Goal: Information Seeking & Learning: Compare options

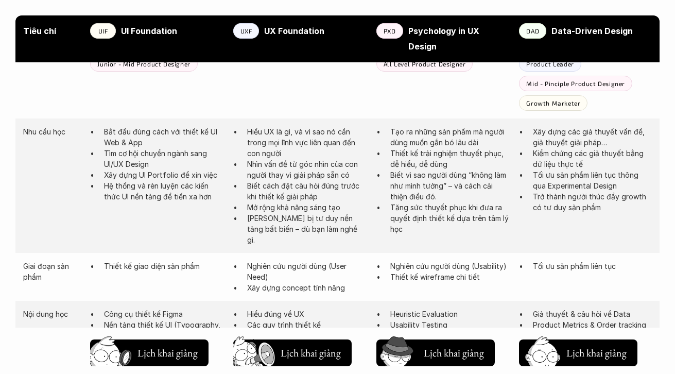
scroll to position [618, 0]
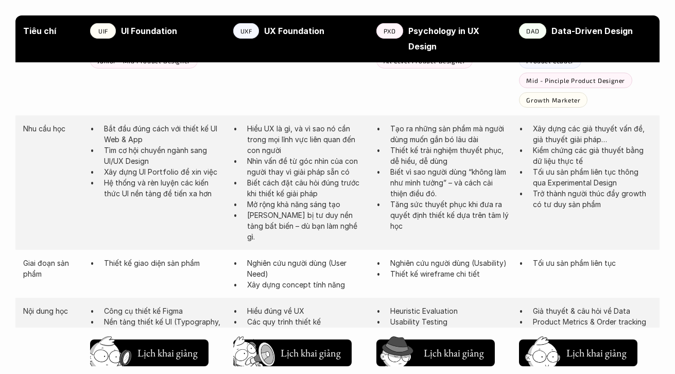
click at [143, 22] on div "Tiêu chí UIF UI Foundation UXF UX Foundation PXD Psychology in UX Design DAD Da…" at bounding box center [337, 38] width 644 height 47
click at [145, 29] on strong "UI Foundation" at bounding box center [149, 31] width 56 height 10
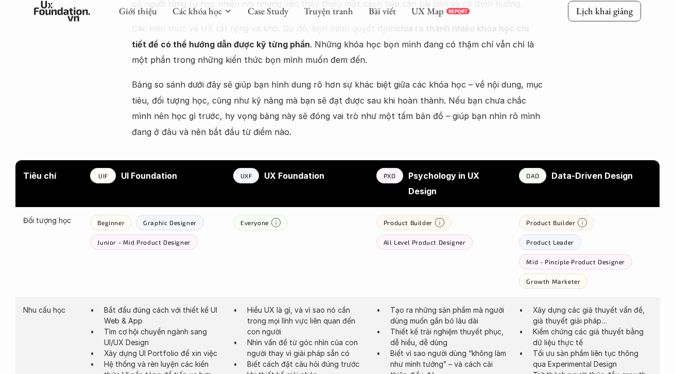
scroll to position [365, 0]
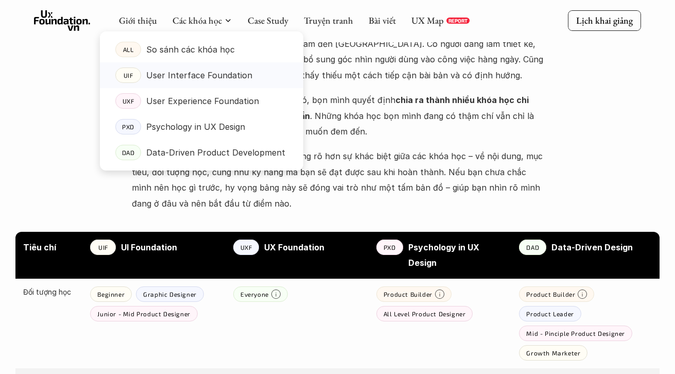
click at [189, 75] on p "User Interface Foundation" at bounding box center [199, 74] width 106 height 15
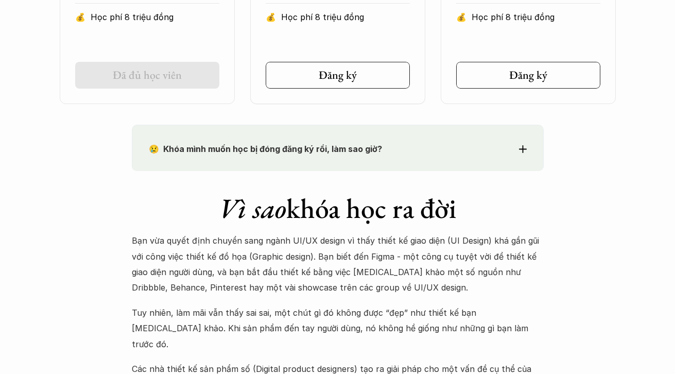
scroll to position [742, 0]
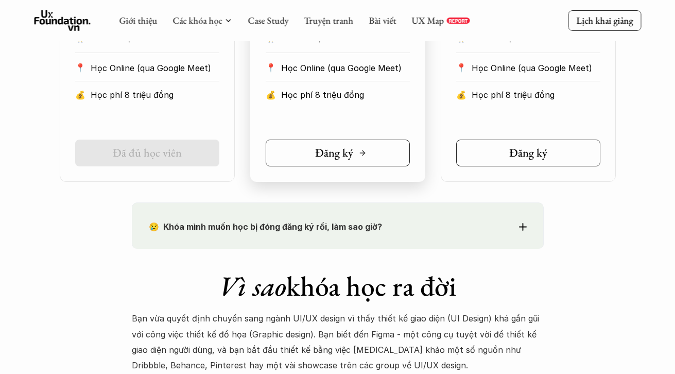
click at [366, 164] on link "Đăng ký" at bounding box center [338, 152] width 144 height 27
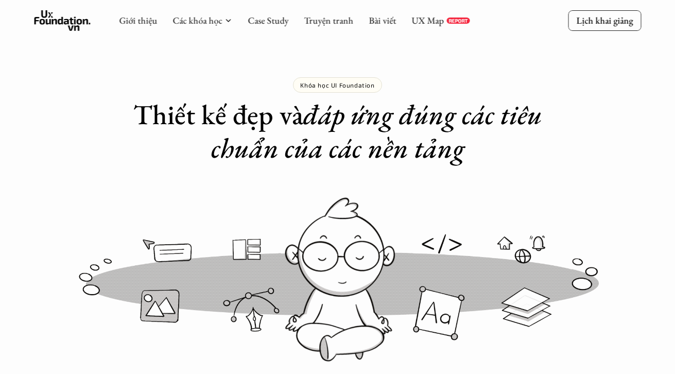
scroll to position [0, 0]
click at [213, 21] on link "Các khóa học" at bounding box center [196, 20] width 49 height 12
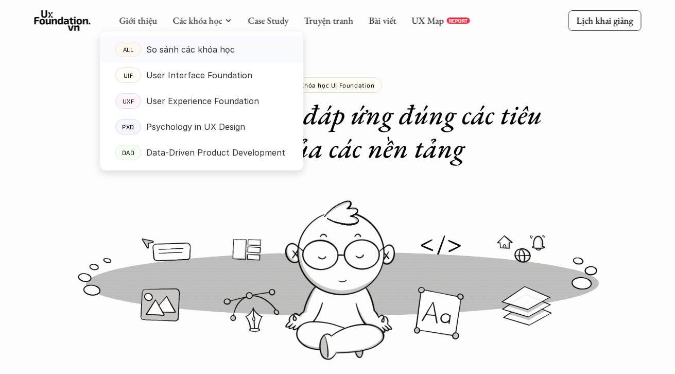
click at [218, 55] on p "So sánh các khóa học" at bounding box center [190, 49] width 89 height 15
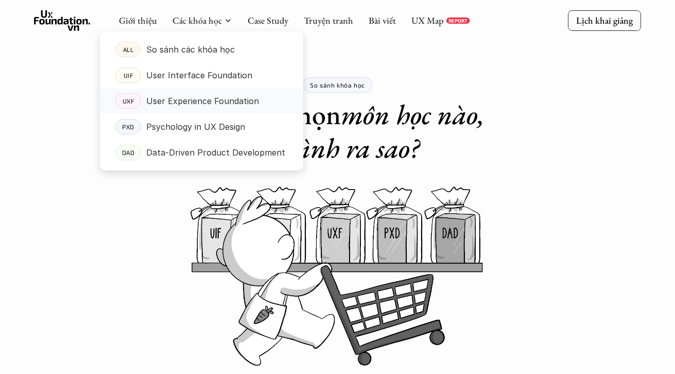
click at [213, 95] on p "User Experience Foundation" at bounding box center [202, 100] width 113 height 15
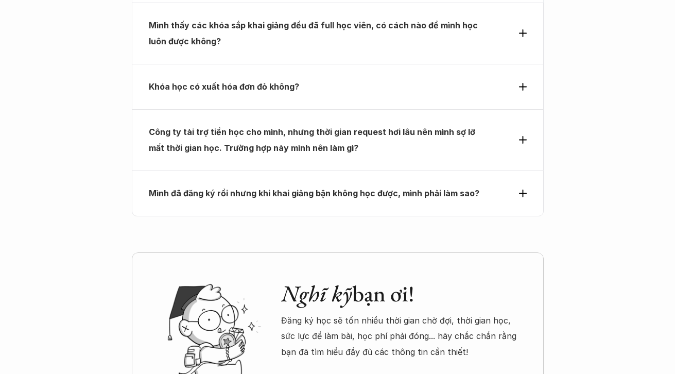
scroll to position [4666, 0]
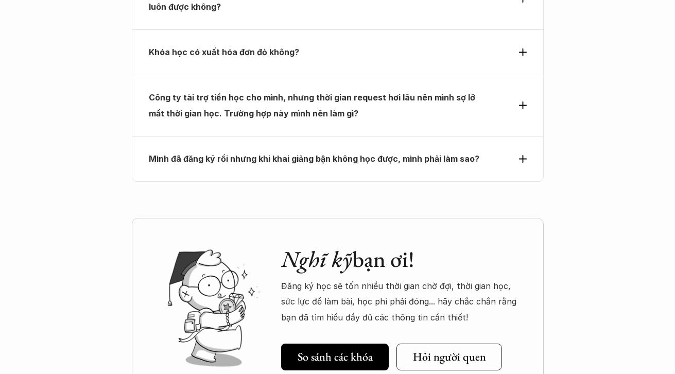
click at [521, 101] on icon at bounding box center [523, 105] width 8 height 8
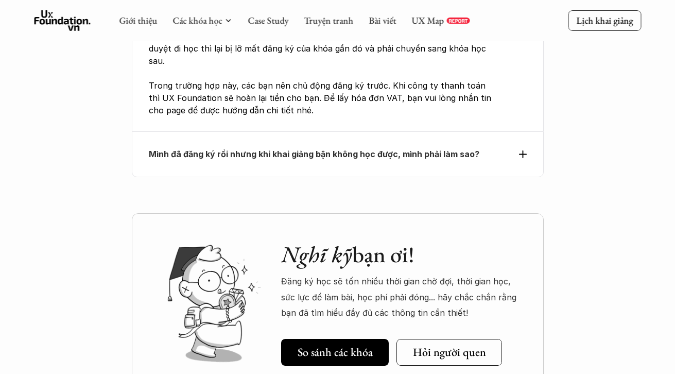
scroll to position [4641, 0]
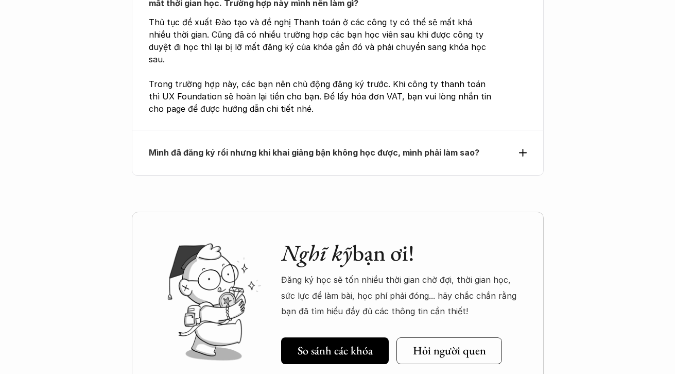
click at [524, 149] on use at bounding box center [523, 153] width 8 height 8
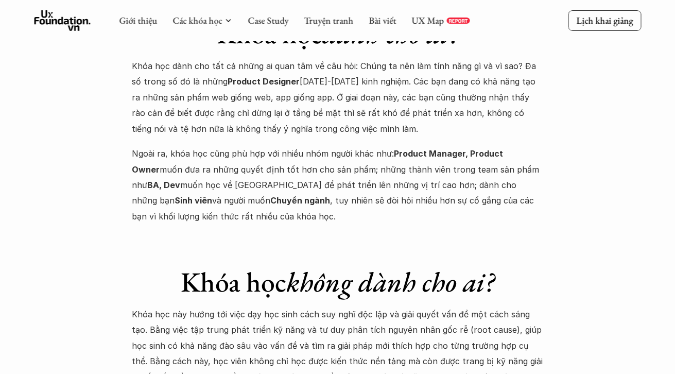
scroll to position [3810, 0]
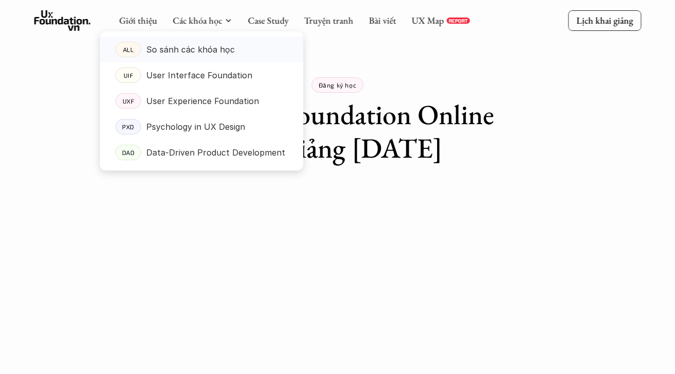
click at [213, 47] on p "So sánh các khóa học" at bounding box center [190, 49] width 89 height 15
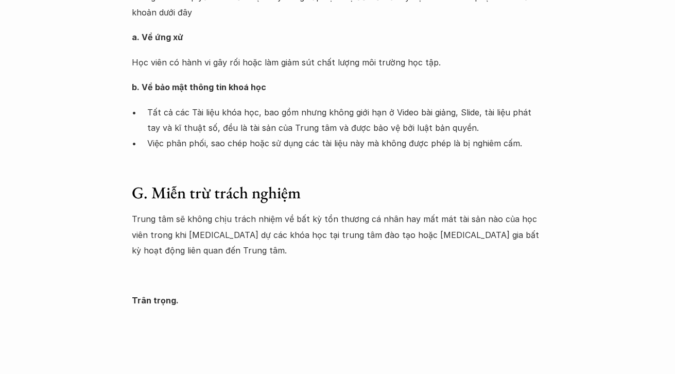
scroll to position [1637, 0]
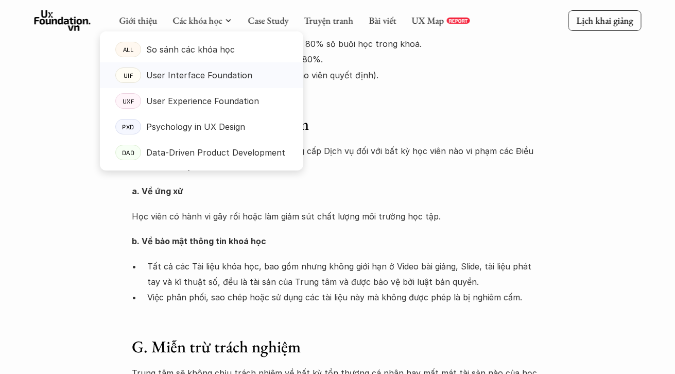
click at [188, 81] on p "User Interface Foundation" at bounding box center [199, 74] width 106 height 15
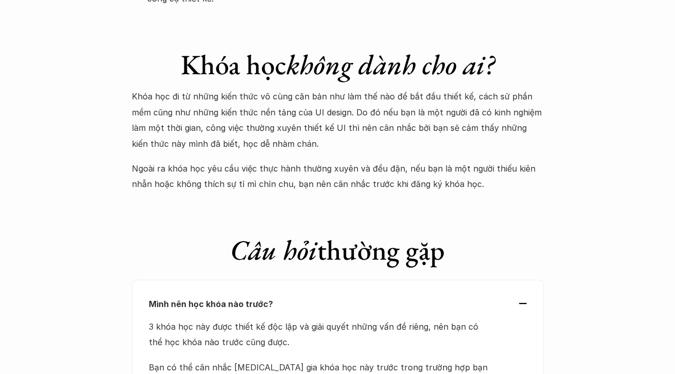
scroll to position [3068, 0]
